Goal: Information Seeking & Learning: Learn about a topic

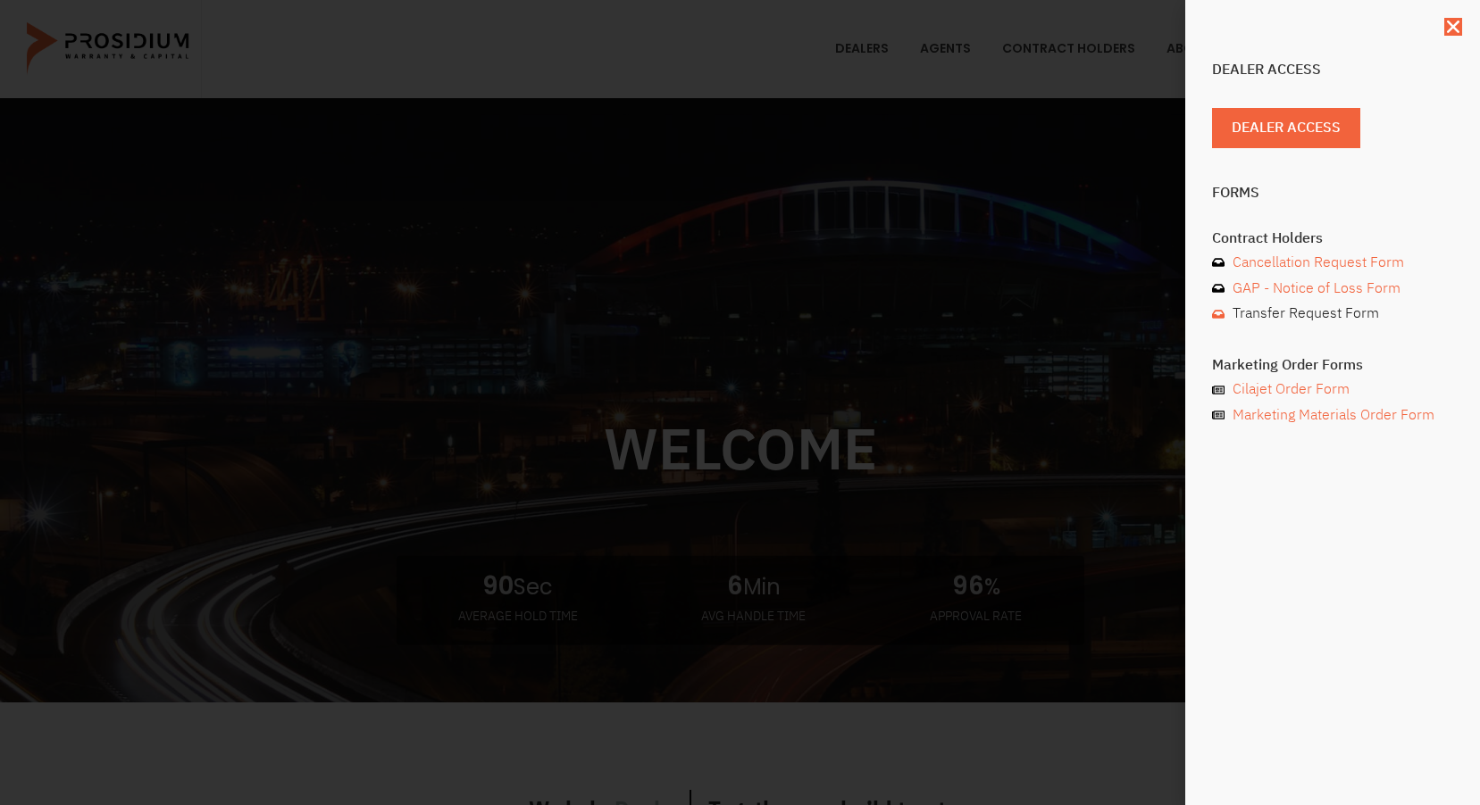
click at [1436, 316] on link "Transfer Request Form" at bounding box center [1332, 314] width 241 height 26
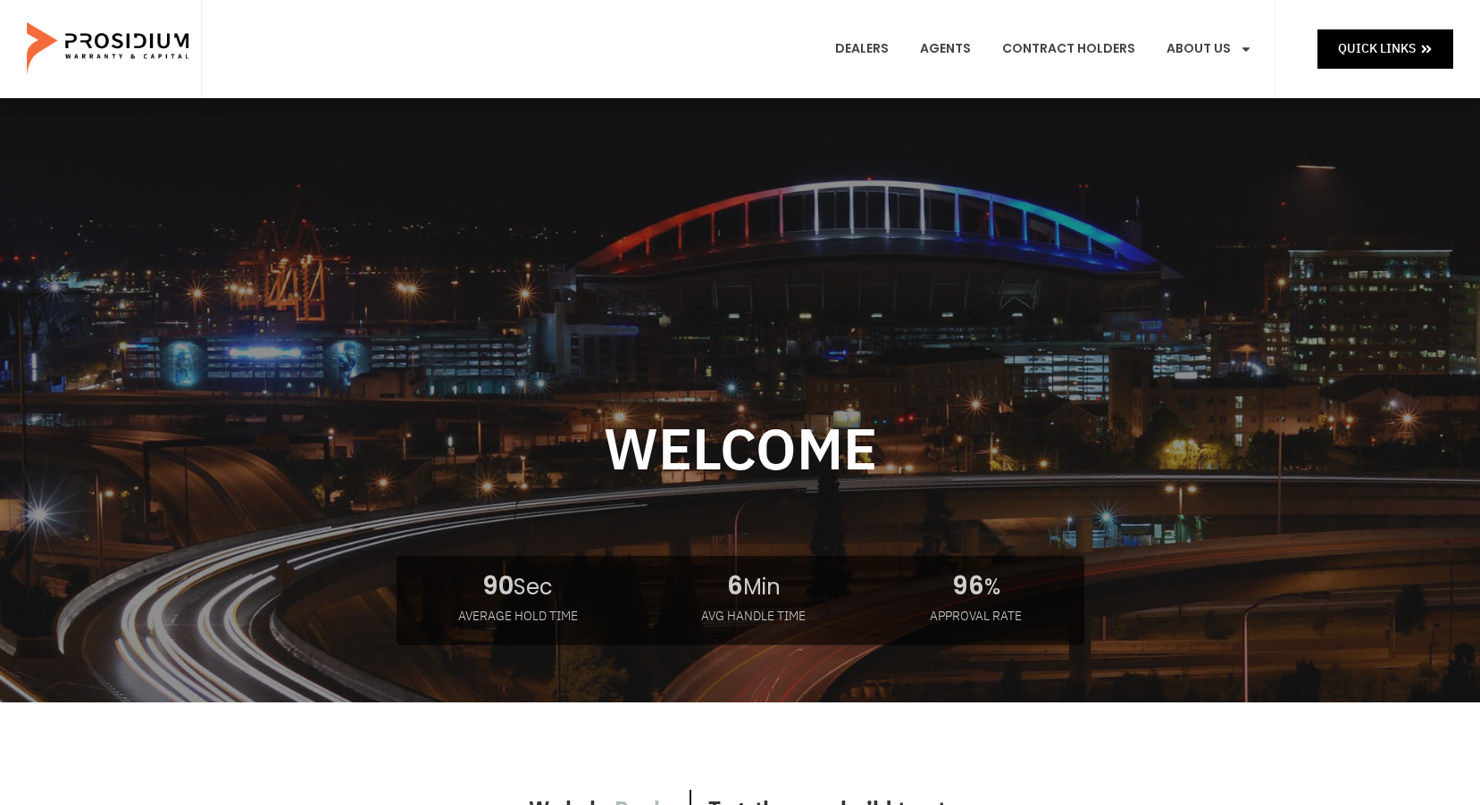
click at [1218, 112] on link "Products" at bounding box center [1240, 131] width 174 height 39
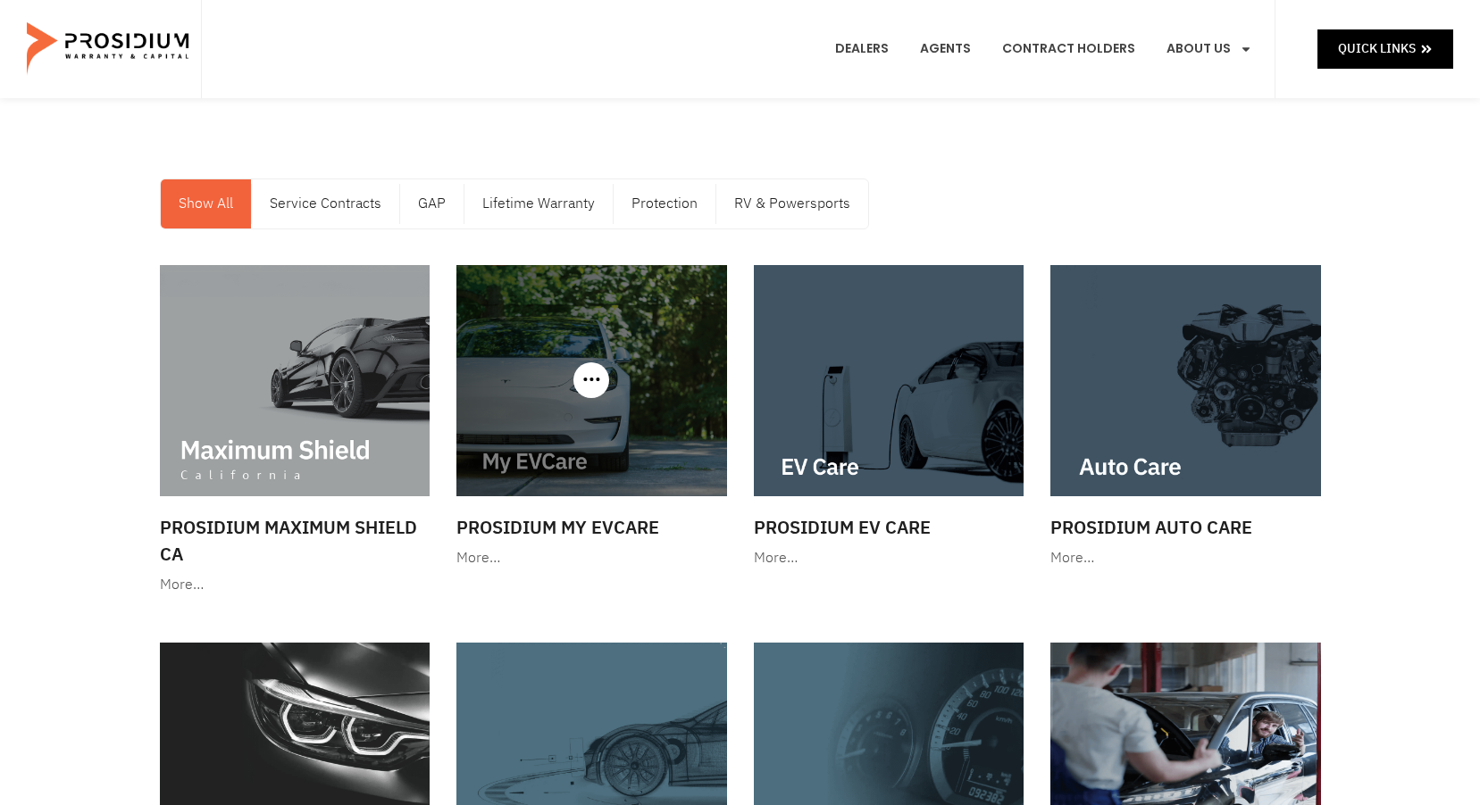
click at [603, 532] on h3 "Prosidium My EVCare" at bounding box center [591, 527] width 271 height 27
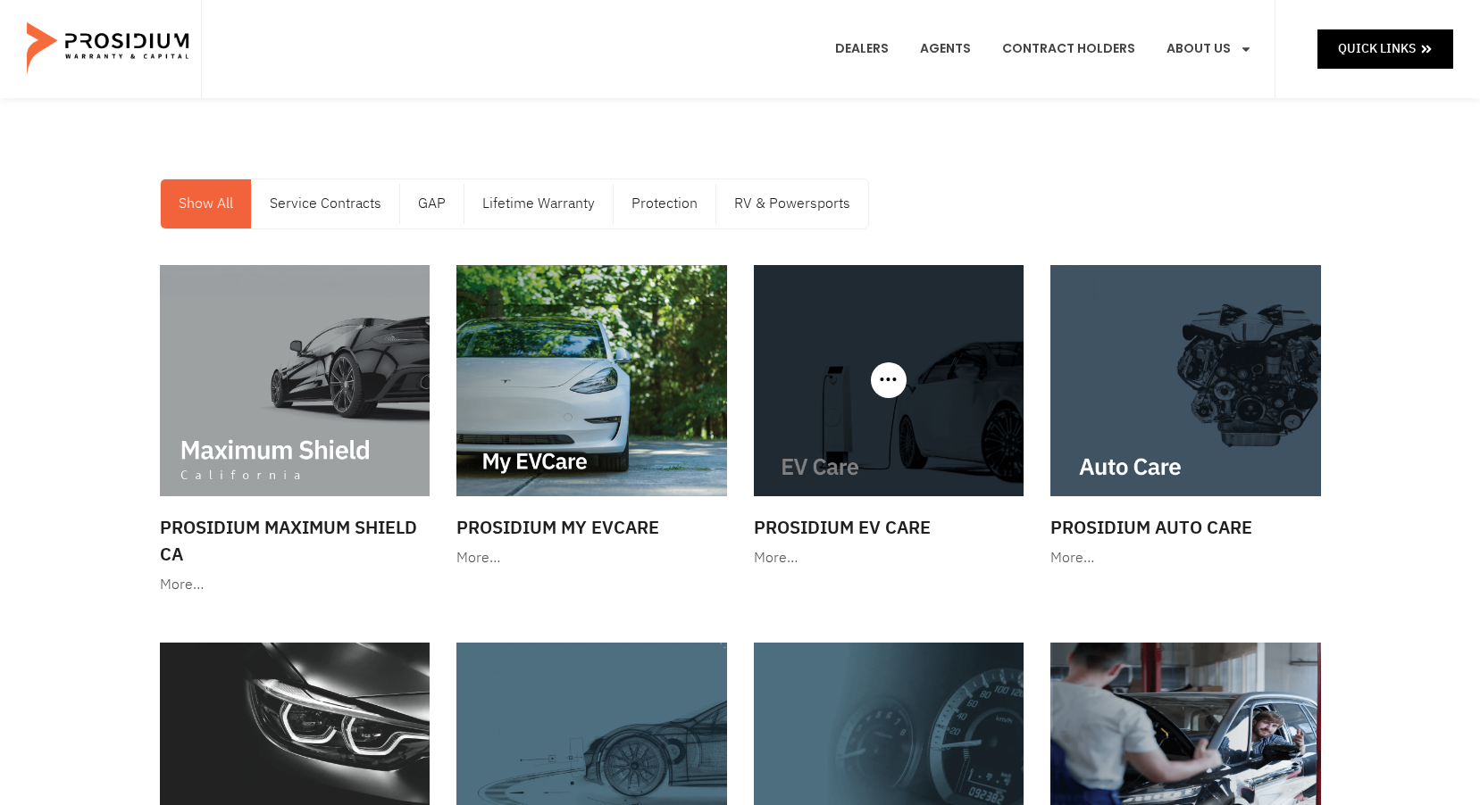
click at [838, 388] on img at bounding box center [889, 380] width 271 height 231
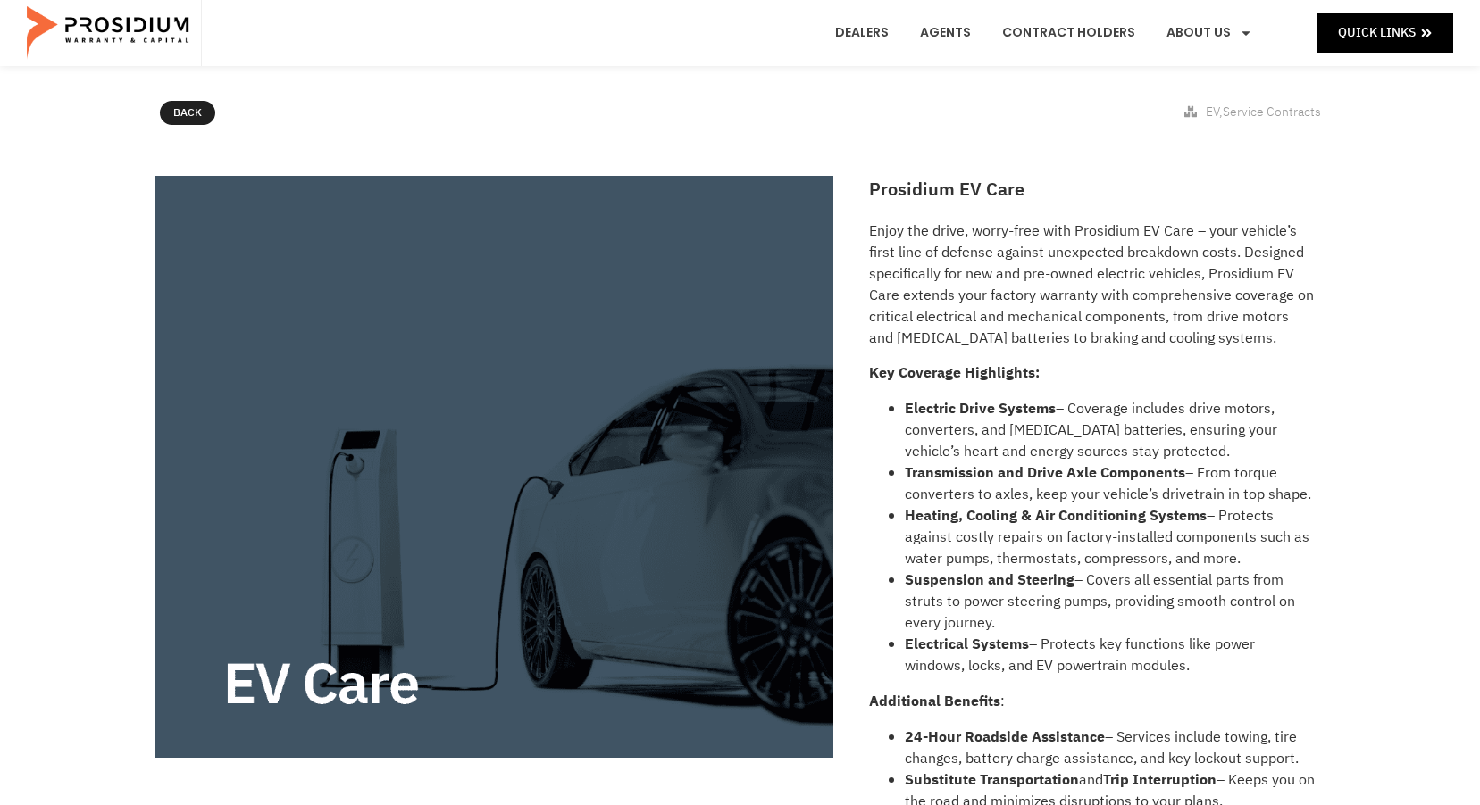
scroll to position [179, 0]
